Goal: Task Accomplishment & Management: Manage account settings

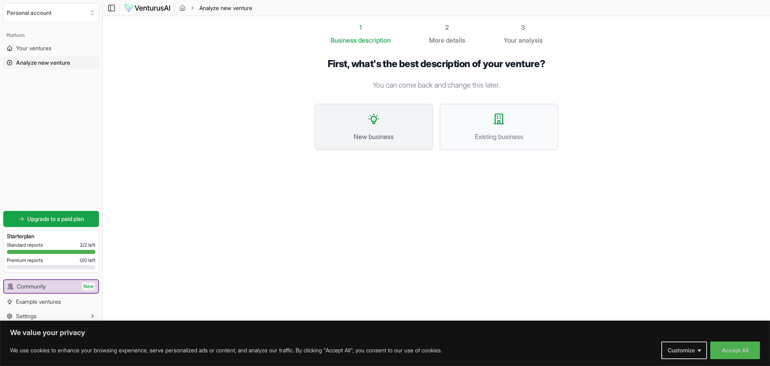
click at [388, 125] on button "New business" at bounding box center [374, 127] width 119 height 47
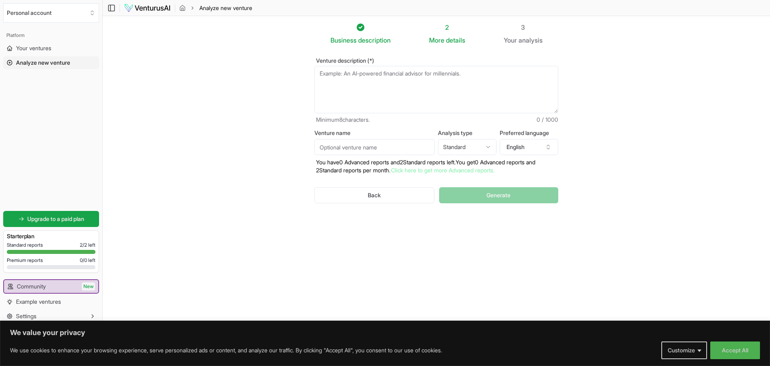
click at [382, 86] on textarea "Venture description (*)" at bounding box center [437, 89] width 244 height 47
click at [350, 77] on textarea "Venture description (*)" at bounding box center [437, 89] width 244 height 47
paste textarea "Levar infraestrutura tecnológica, automação e energia limpa para acelerar a tra…"
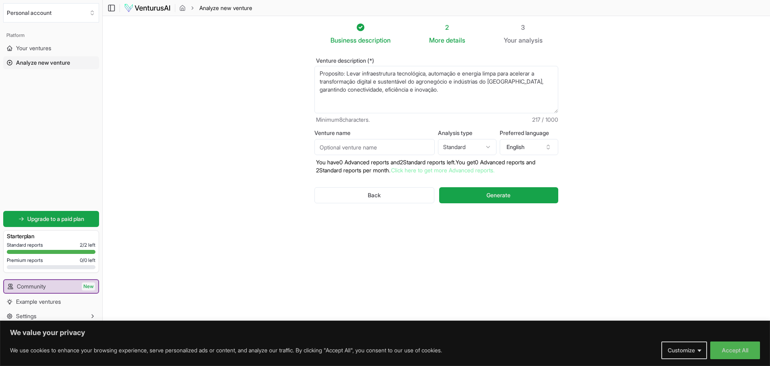
paste textarea "Ser referência no Centro-Oeste brasileiro em soluções de conectividade, automaç…"
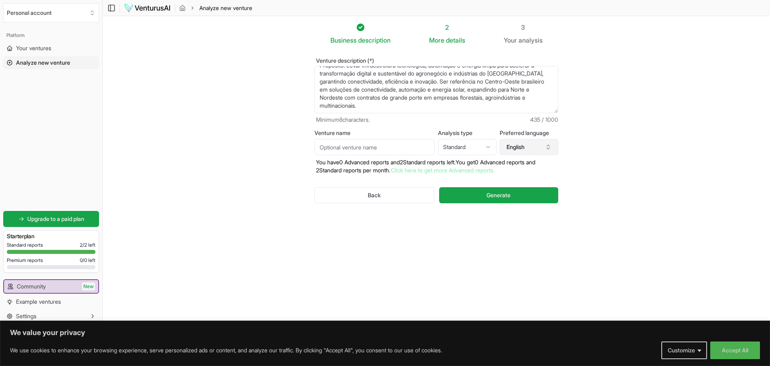
type textarea "Proposito: Levar infraestrutura tecnológica, automação e energia limpa para ace…"
click at [534, 143] on button "English" at bounding box center [529, 147] width 59 height 16
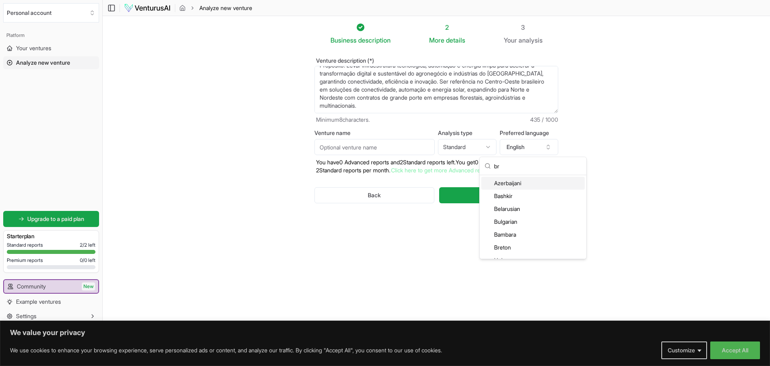
type input "b"
type input "port"
click at [524, 183] on div "Portuguese" at bounding box center [534, 183] width 104 height 13
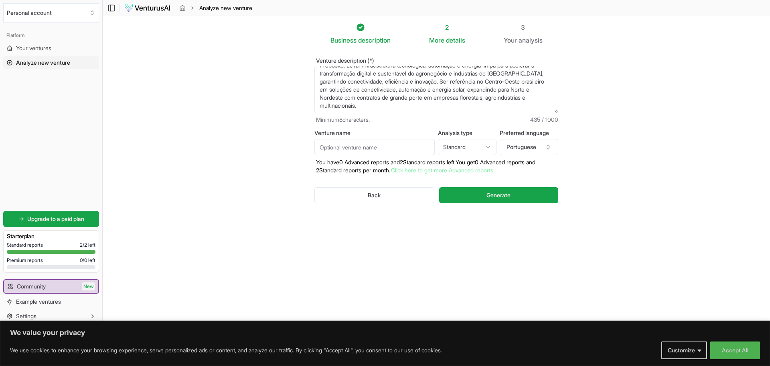
click at [482, 147] on html "We value your privacy We use cookies to enhance your browsing experience, serve…" at bounding box center [385, 183] width 770 height 366
select select "advanced"
click at [380, 152] on input "Venture name" at bounding box center [375, 147] width 120 height 16
click at [408, 108] on textarea "Proposito: Levar infraestrutura tecnológica, automação e energia limpa para ace…" at bounding box center [437, 89] width 244 height 47
paste textarea "Excelência no básico → entregar o que o cliente precisa com qualidade. Disponib…"
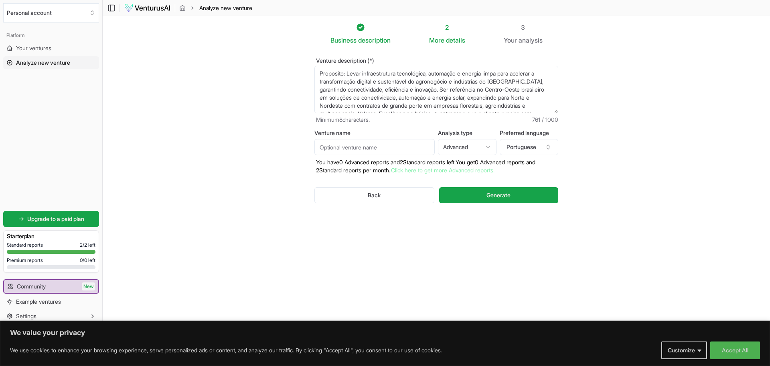
scroll to position [40, 0]
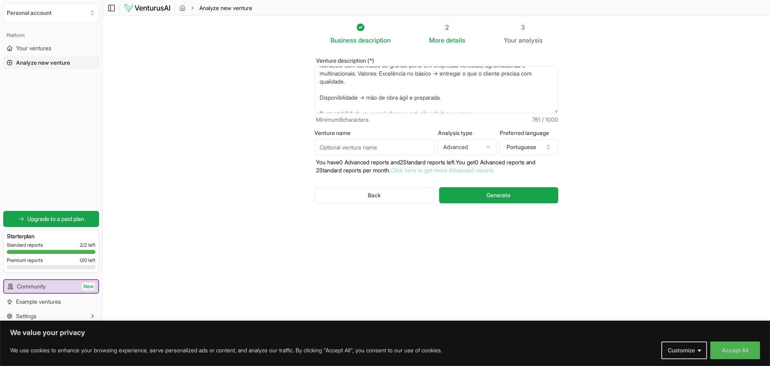
click at [318, 96] on textarea "Proposito: Levar infraestrutura tecnológica, automação e energia limpa para ace…" at bounding box center [437, 89] width 244 height 47
click at [407, 71] on textarea "Proposito: Levar infraestrutura tecnológica, automação e energia limpa para ace…" at bounding box center [437, 89] width 244 height 47
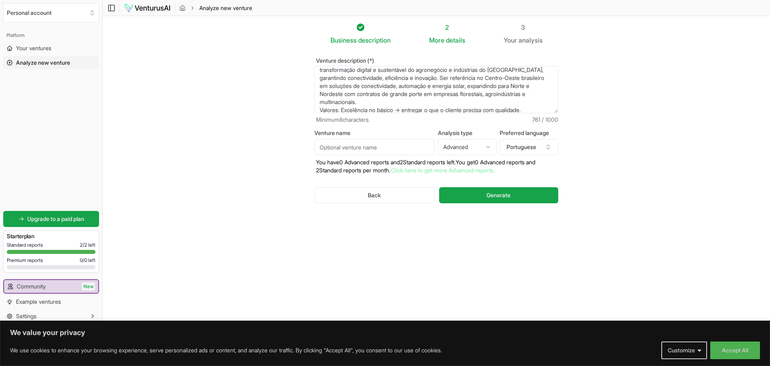
click at [343, 110] on textarea "Proposito: Levar infraestrutura tecnológica, automação e energia limpa para ace…" at bounding box center [437, 89] width 244 height 47
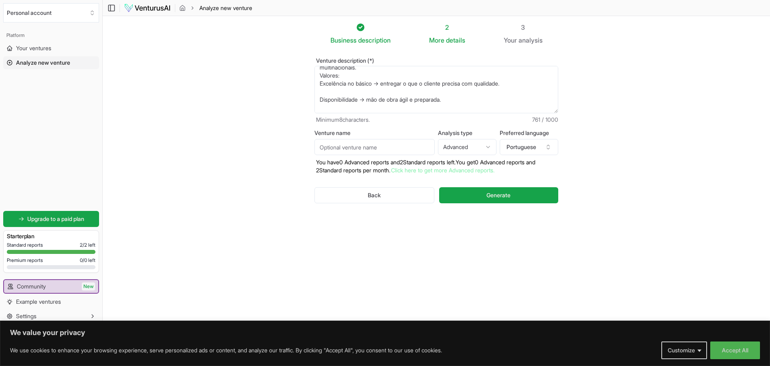
scroll to position [60, 0]
click at [349, 77] on textarea "Proposito: Levar infraestrutura tecnológica, automação e energia limpa para ace…" at bounding box center [437, 89] width 244 height 47
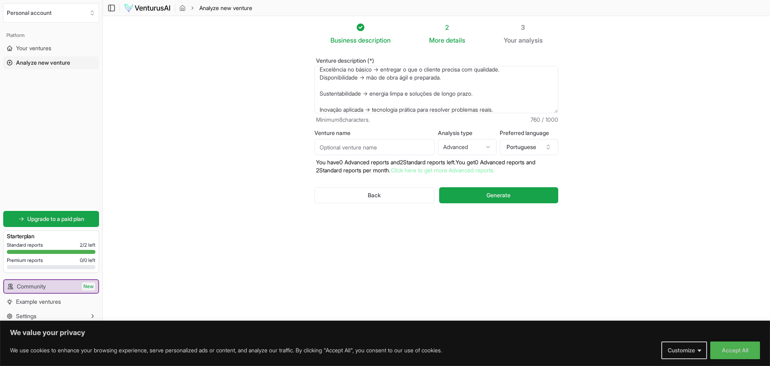
scroll to position [52, 0]
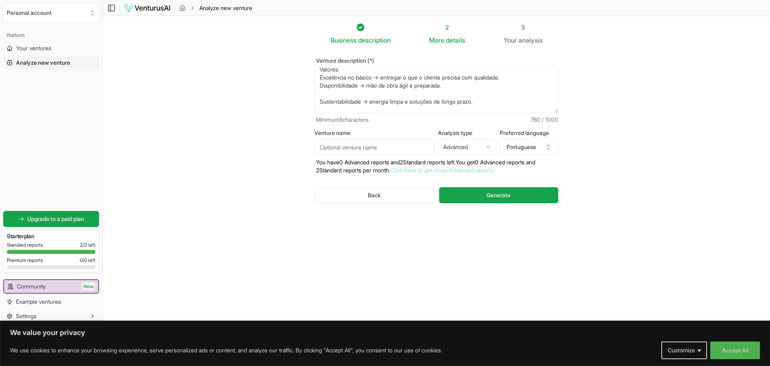
click at [334, 91] on textarea "Proposito: Levar infraestrutura tecnológica, automação e energia limpa para ace…" at bounding box center [437, 89] width 244 height 47
click at [322, 98] on textarea "Proposito: Levar infraestrutura tecnológica, automação e energia limpa para ace…" at bounding box center [437, 89] width 244 height 47
click at [332, 108] on textarea "Proposito: Levar infraestrutura tecnológica, automação e energia limpa para ace…" at bounding box center [437, 89] width 244 height 47
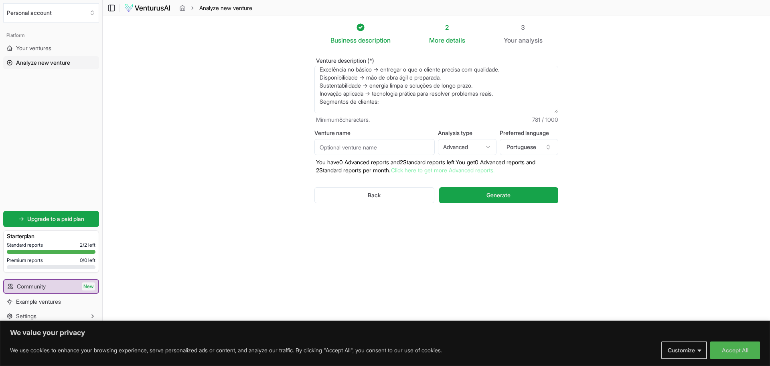
paste textarea "Pequenos e médios agricultores e pecuaristas (conectividade rural, sensores IoT…"
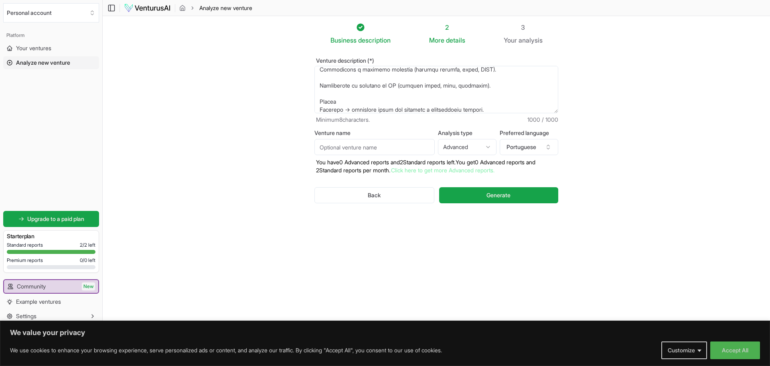
scroll to position [68, 0]
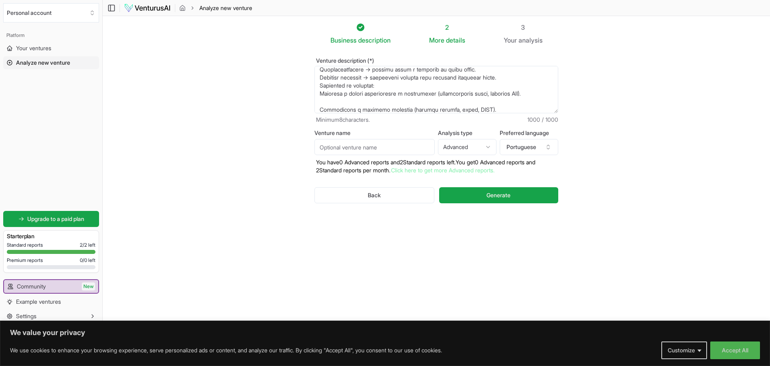
click at [396, 108] on textarea "Proposito: Levar infraestrutura tecnológica, automação e energia limpa para ace…" at bounding box center [437, 89] width 244 height 47
click at [502, 107] on textarea "Proposito: Levar infraestrutura tecnológica, automação e energia limpa para ace…" at bounding box center [437, 89] width 244 height 47
click at [393, 96] on textarea "Proposito: Levar infraestrutura tecnológica, automação e energia limpa para ace…" at bounding box center [437, 89] width 244 height 47
click at [387, 102] on textarea "Proposito: Levar infraestrutura tecnológica, automação e energia limpa para ace…" at bounding box center [437, 89] width 244 height 47
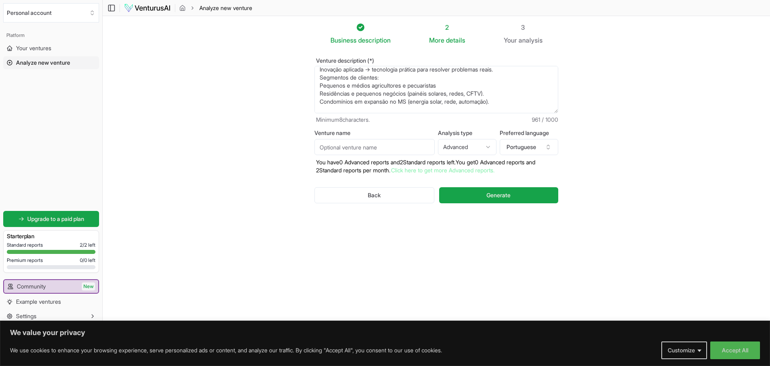
click at [390, 106] on textarea "Proposito: Levar infraestrutura tecnológica, automação e energia limpa para ace…" at bounding box center [437, 89] width 244 height 47
click at [556, 107] on textarea "Proposito: Levar infraestrutura tecnológica, automação e energia limpa para ace…" at bounding box center [437, 89] width 244 height 47
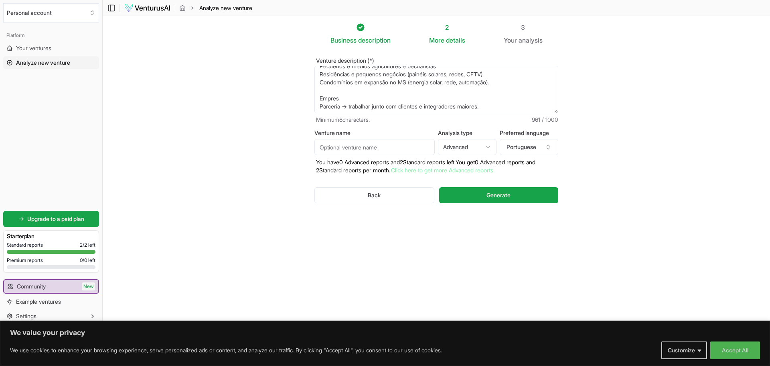
scroll to position [104, 0]
click at [317, 95] on textarea "Proposito: Levar infraestrutura tecnológica, automação e energia limpa para ace…" at bounding box center [437, 89] width 244 height 47
click at [357, 96] on textarea "Proposito: Levar infraestrutura tecnológica, automação e energia limpa para ace…" at bounding box center [437, 89] width 244 height 47
paste textarea "Empresas integradoras maiores (subcontratação"
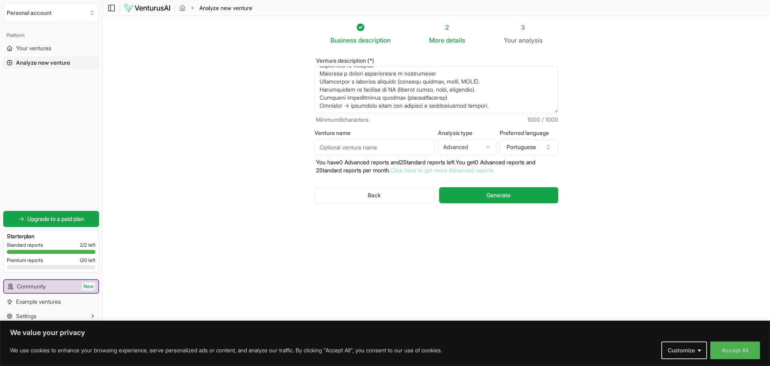
drag, startPoint x: 499, startPoint y: 105, endPoint x: 318, endPoint y: 108, distance: 180.6
click at [318, 108] on textarea "Venture description (*)" at bounding box center [437, 89] width 244 height 47
paste textarea "Grandes indústrias (Suzano, [GEOGRAPHIC_DATA], Arauco, JBS, [GEOGRAPHIC_DATA], …"
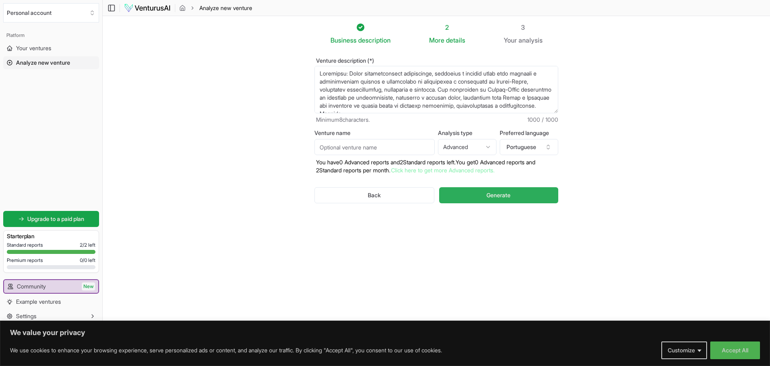
type textarea "Loremipsu: Dolor sitametconsect adipiscinge, seddoeius t incidid utlab etdo mag…"
click at [499, 195] on span "Generate" at bounding box center [499, 195] width 24 height 8
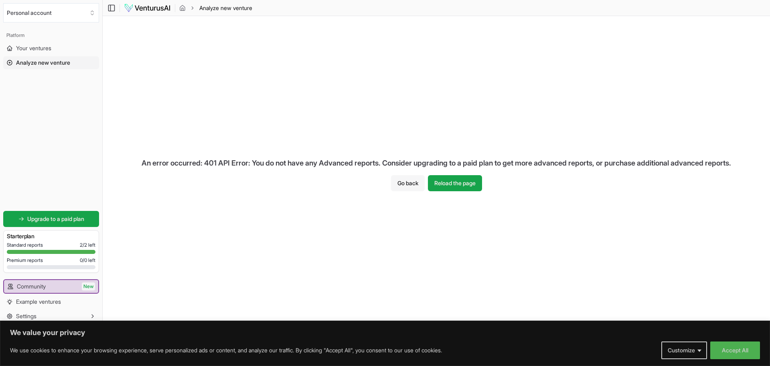
click at [406, 183] on button "Go back" at bounding box center [408, 183] width 34 height 16
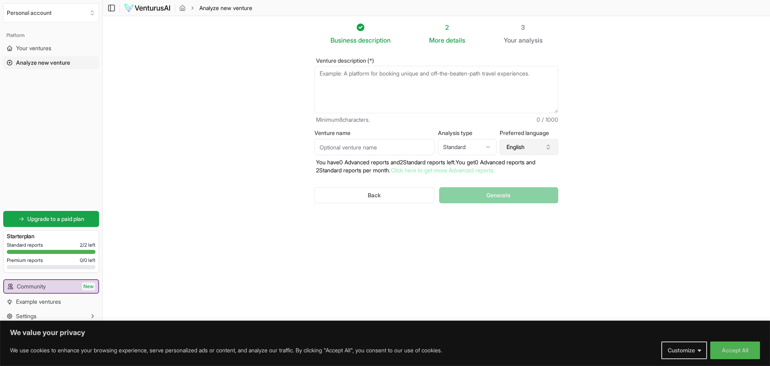
click at [534, 145] on button "English" at bounding box center [529, 147] width 59 height 16
type input "port"
click at [523, 181] on div "Portuguese" at bounding box center [534, 183] width 104 height 13
click at [414, 87] on textarea "Venture description (*)" at bounding box center [437, 89] width 244 height 47
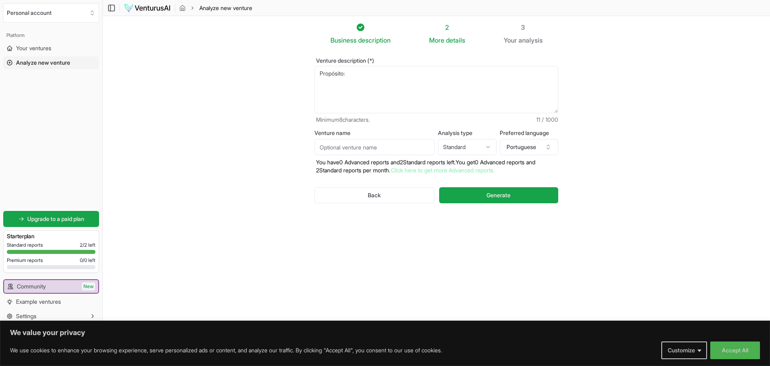
paste textarea "Levar infraestrutura tecnológica, automação e energia limpa para acelerar a tra…"
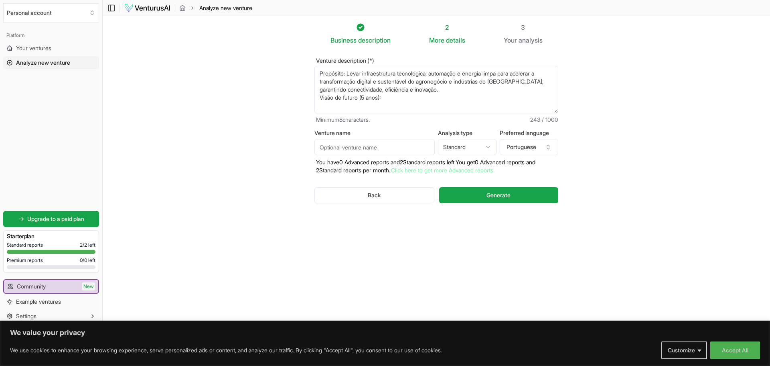
paste textarea "Ser referência no Centro-Oeste brasileiro em soluções de conectividade, automaç…"
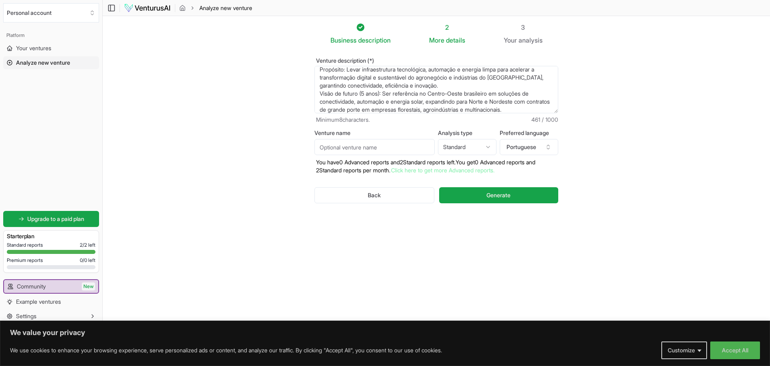
scroll to position [12, 0]
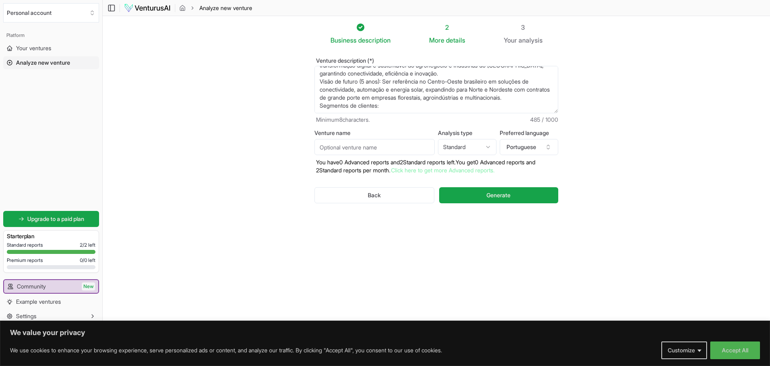
paste textarea "Pequenos e médios agricultores e pecuaristas (conectividade rural, sensores IoT…"
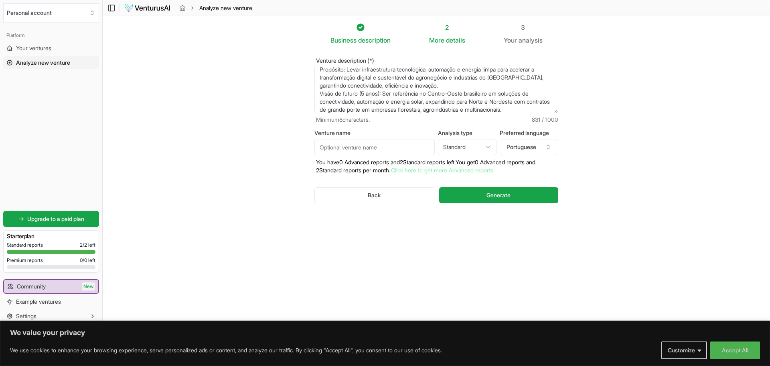
scroll to position [44, 0]
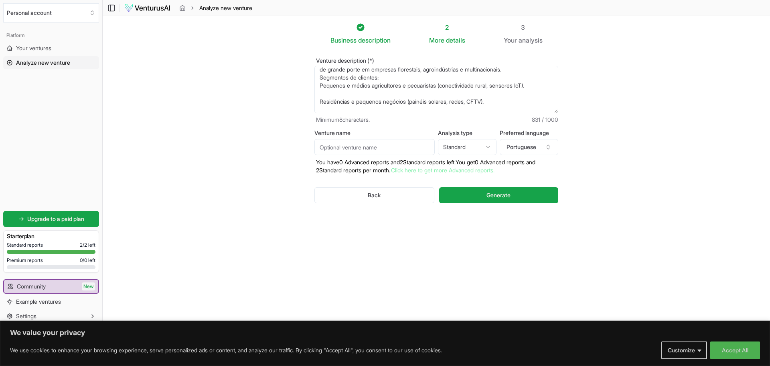
click at [350, 93] on textarea "Propósito: Levar infraestrutura tecnológica, automação e energia limpa para ace…" at bounding box center [437, 89] width 244 height 47
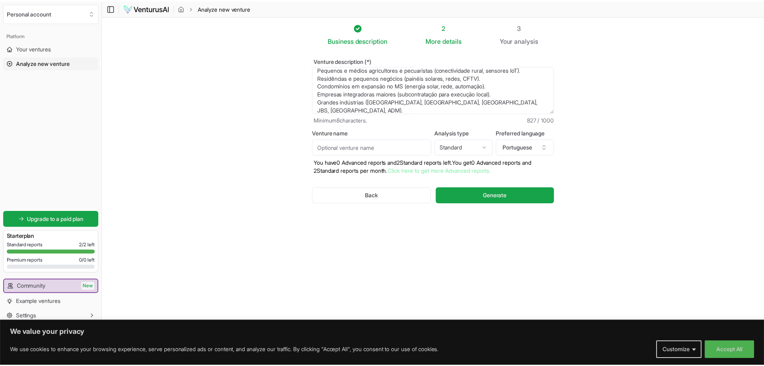
scroll to position [56, 0]
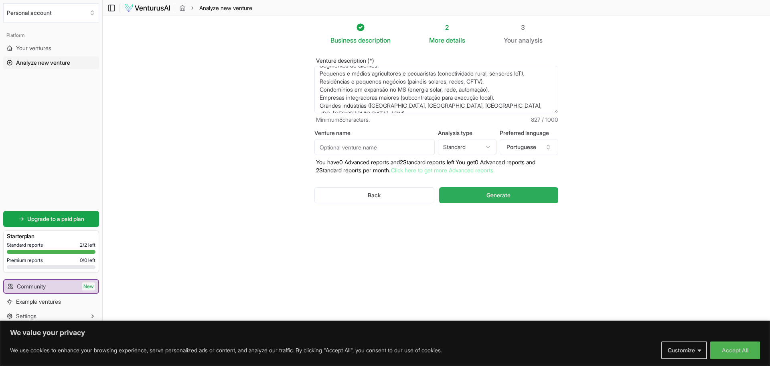
type textarea "Propósito: Levar infraestrutura tecnológica, automação e energia limpa para ace…"
click at [500, 193] on span "Generate" at bounding box center [499, 195] width 24 height 8
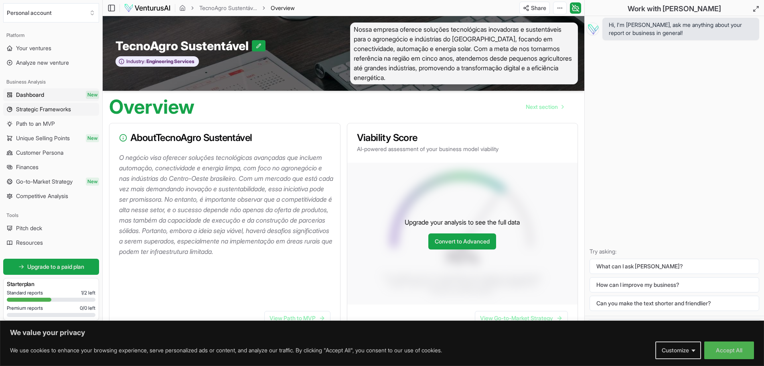
click at [53, 109] on span "Strategic Frameworks" at bounding box center [43, 109] width 55 height 8
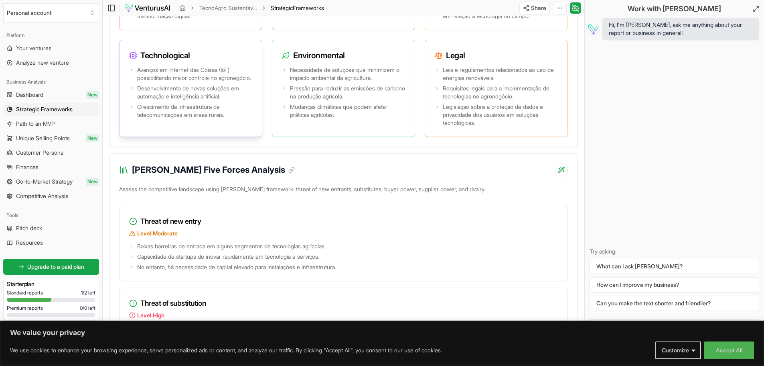
scroll to position [883, 0]
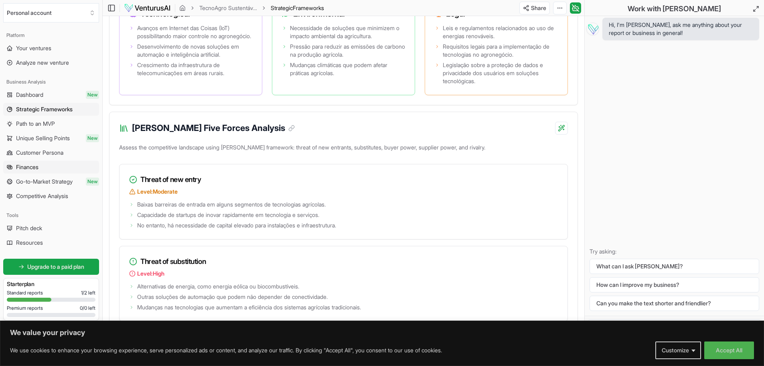
click at [43, 167] on link "Finances" at bounding box center [51, 167] width 96 height 13
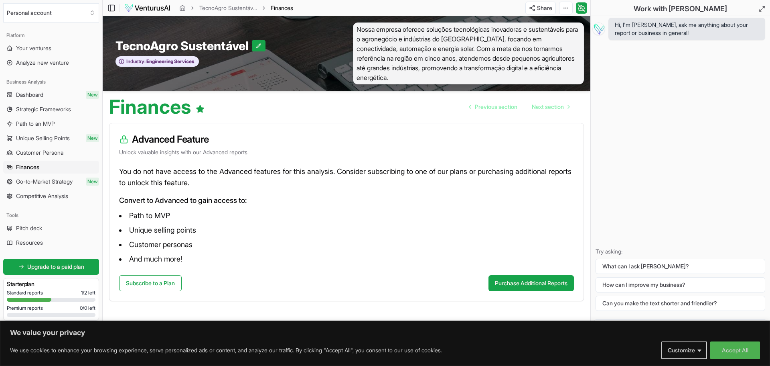
click at [46, 139] on span "Unique Selling Points" at bounding box center [43, 138] width 54 height 8
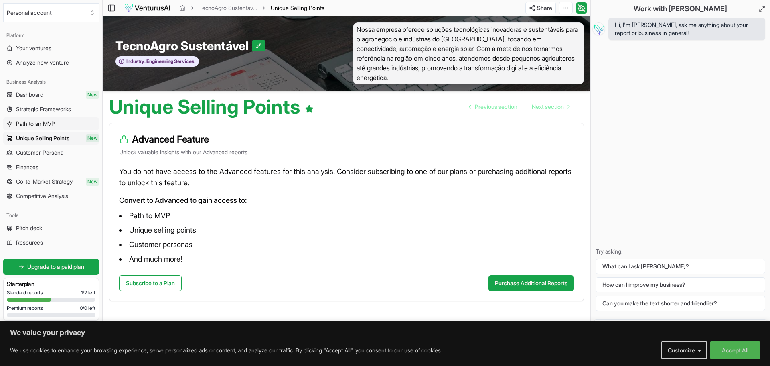
click at [46, 124] on span "Path to an MVP" at bounding box center [35, 124] width 39 height 8
click at [47, 112] on span "Strategic Frameworks" at bounding box center [43, 109] width 55 height 8
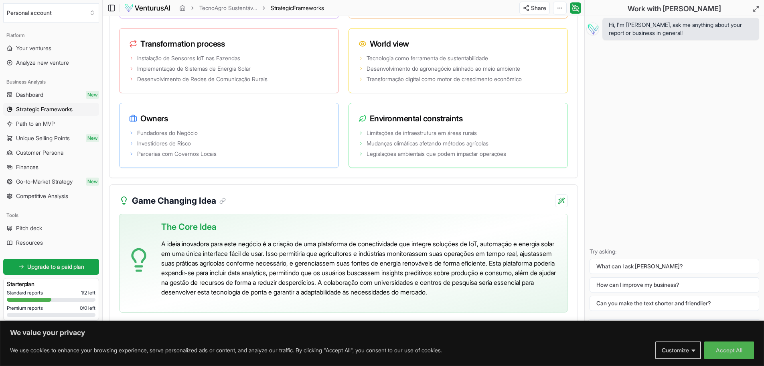
scroll to position [1605, 0]
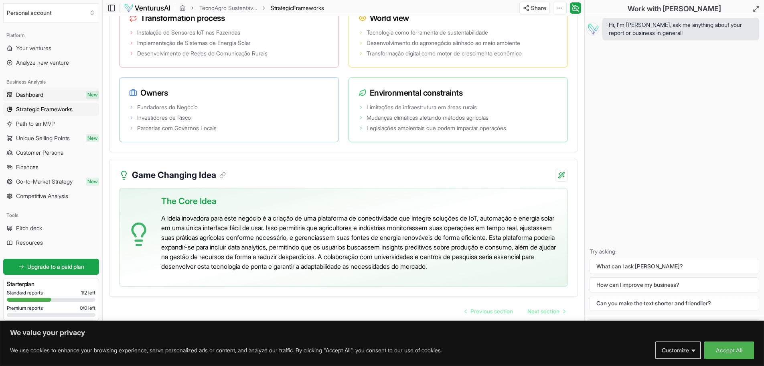
click at [50, 96] on link "Dashboard New" at bounding box center [51, 94] width 96 height 13
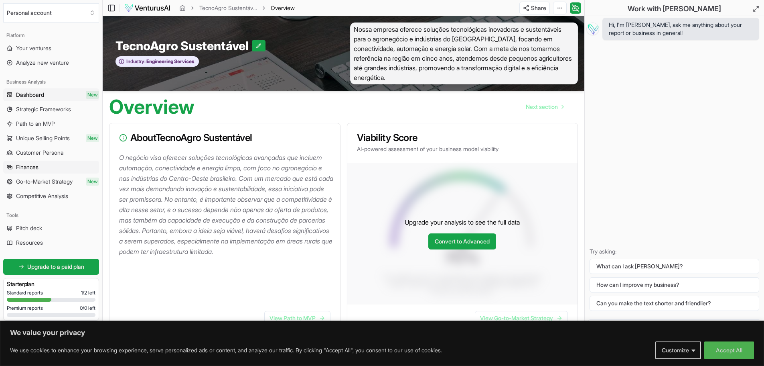
click at [61, 166] on link "Finances" at bounding box center [51, 167] width 96 height 13
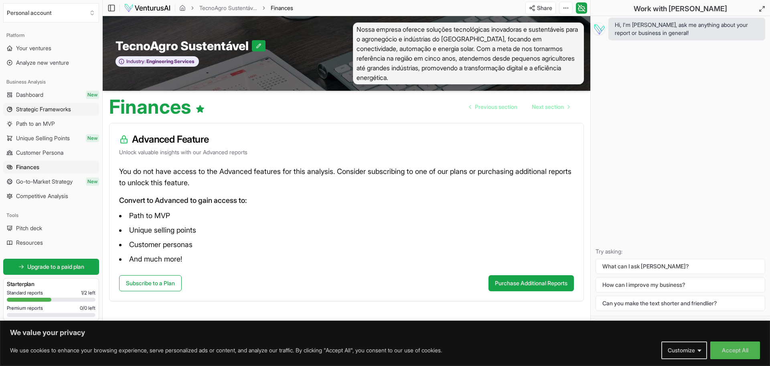
click at [54, 111] on span "Strategic Frameworks" at bounding box center [43, 109] width 55 height 8
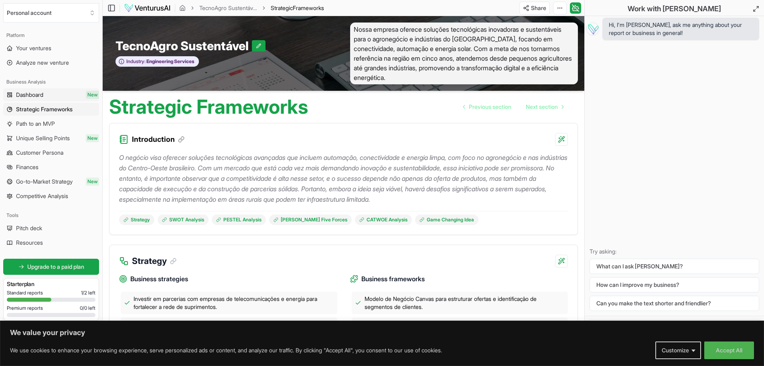
click at [47, 96] on link "Dashboard New" at bounding box center [51, 94] width 96 height 13
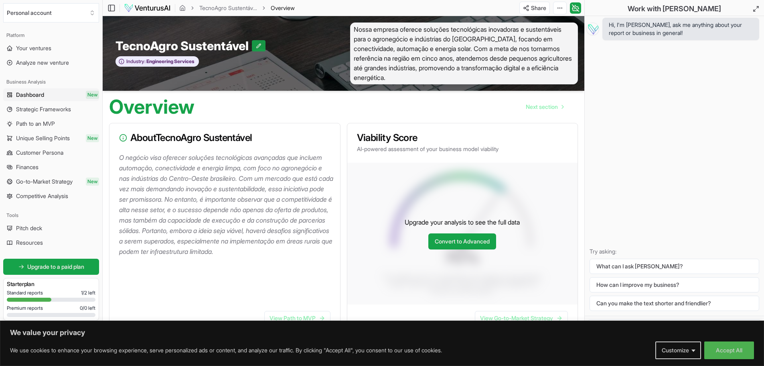
click at [260, 43] on icon at bounding box center [259, 46] width 6 height 6
click at [240, 42] on input "TecnoAgro Sustentável" at bounding box center [185, 46] width 139 height 14
click at [245, 70] on div "TecnoAgro Sustentável TecnoAgro Sustentável Industry: Engineering Services" at bounding box center [223, 53] width 241 height 62
click at [263, 45] on icon at bounding box center [263, 46] width 6 height 6
click at [47, 46] on span "Your ventures" at bounding box center [33, 48] width 35 height 8
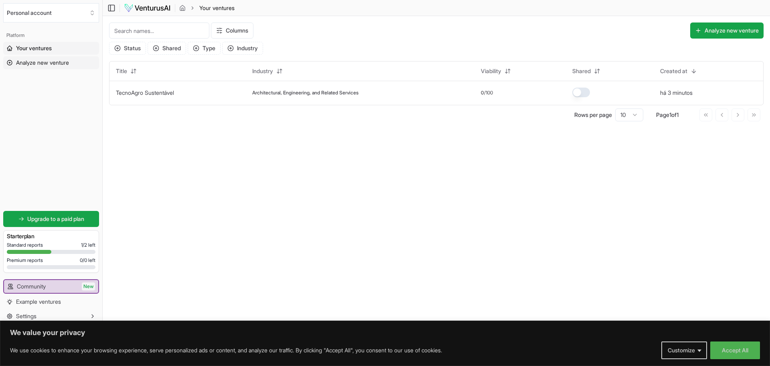
click at [67, 64] on span "Analyze new venture" at bounding box center [42, 63] width 53 height 8
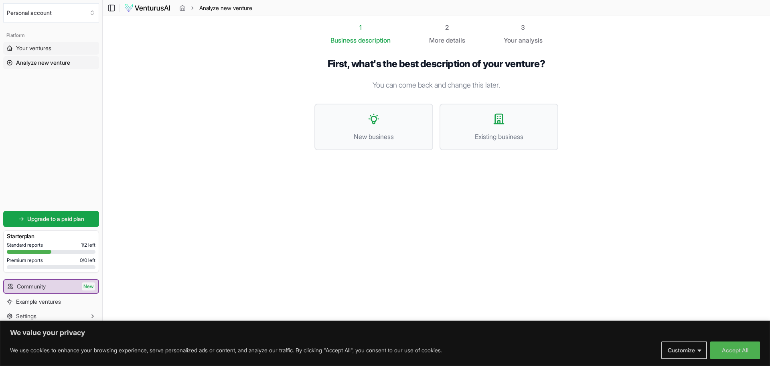
click at [65, 49] on link "Your ventures" at bounding box center [51, 48] width 96 height 13
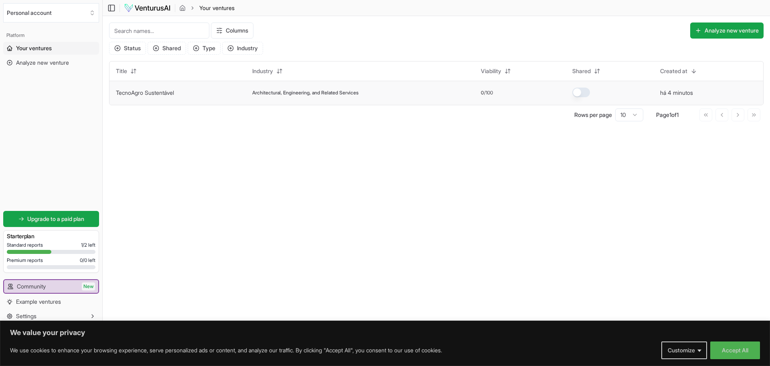
click at [138, 92] on link "TecnoAgro Sustentável" at bounding box center [145, 92] width 58 height 7
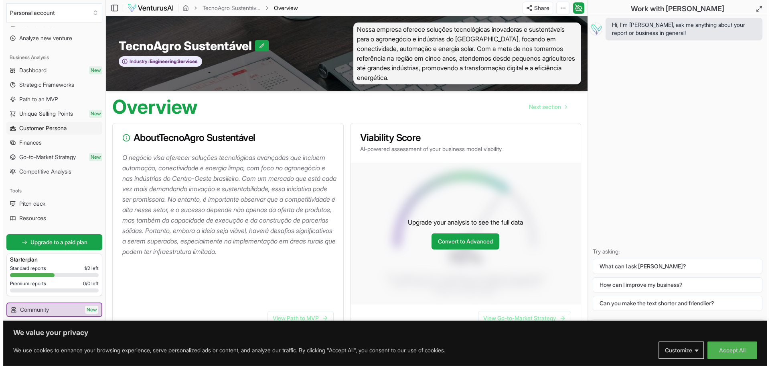
scroll to position [48, 0]
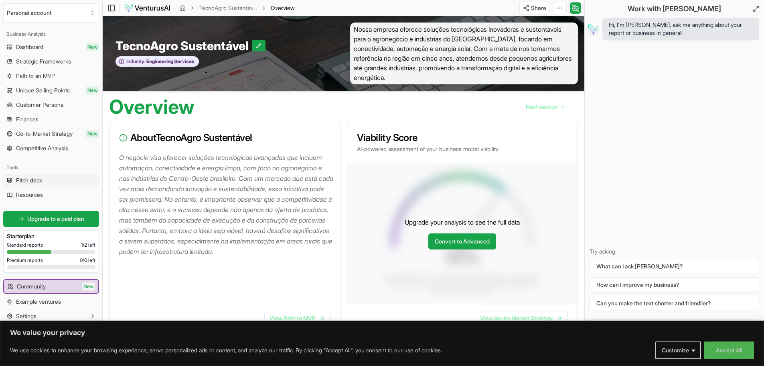
click at [37, 183] on span "Pitch deck" at bounding box center [29, 180] width 26 height 8
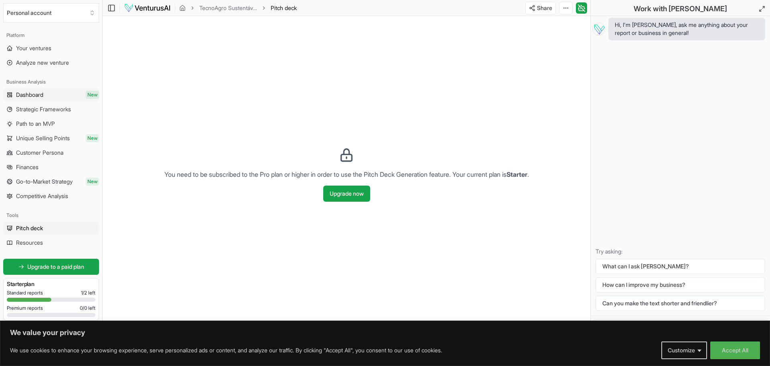
click at [46, 94] on link "Dashboard New" at bounding box center [51, 94] width 96 height 13
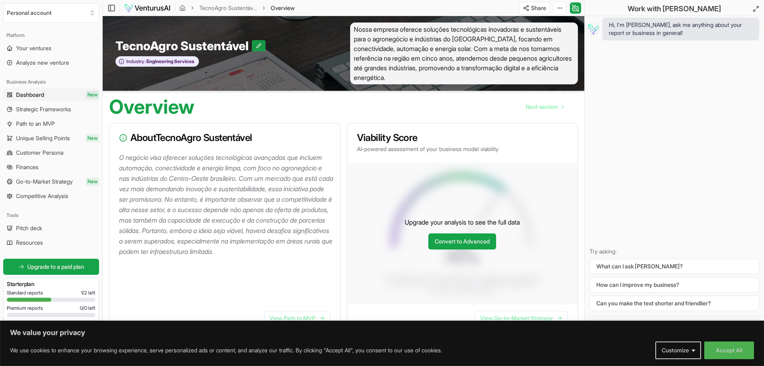
click at [261, 45] on icon at bounding box center [259, 45] width 4 height 4
drag, startPoint x: 250, startPoint y: 49, endPoint x: 96, endPoint y: 35, distance: 154.0
type input "l"
paste input "AgroLink Solutions"
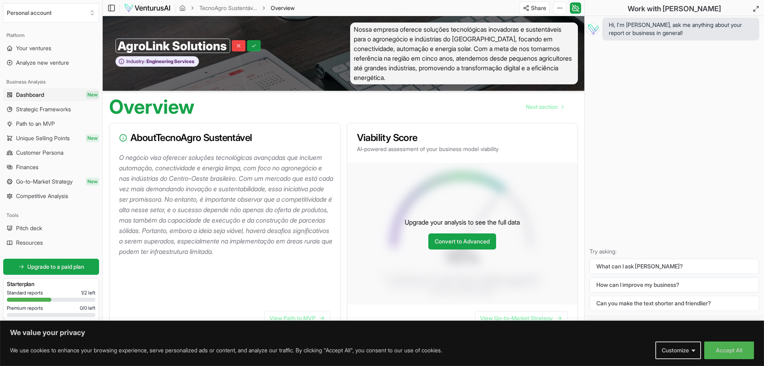
type input "AgroLink Solutions"
click at [248, 50] on button at bounding box center [254, 45] width 14 height 11
